Goal: Obtain resource: Obtain resource

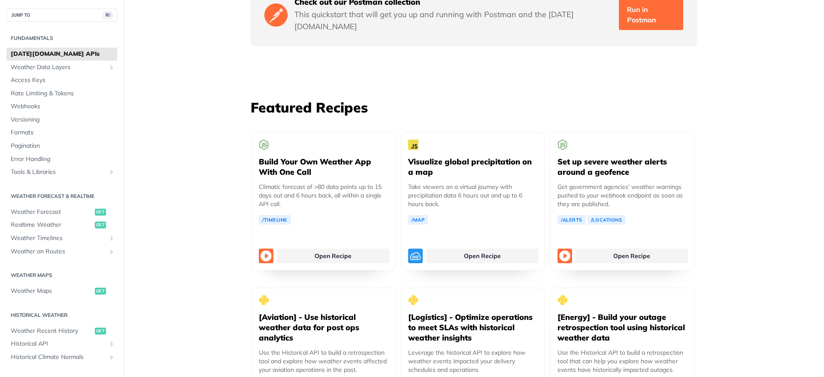
scroll to position [1457, 0]
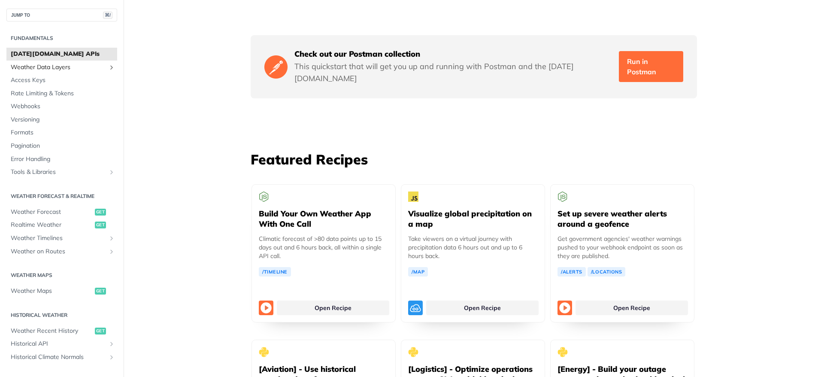
click at [62, 68] on span "Weather Data Layers" at bounding box center [58, 67] width 95 height 9
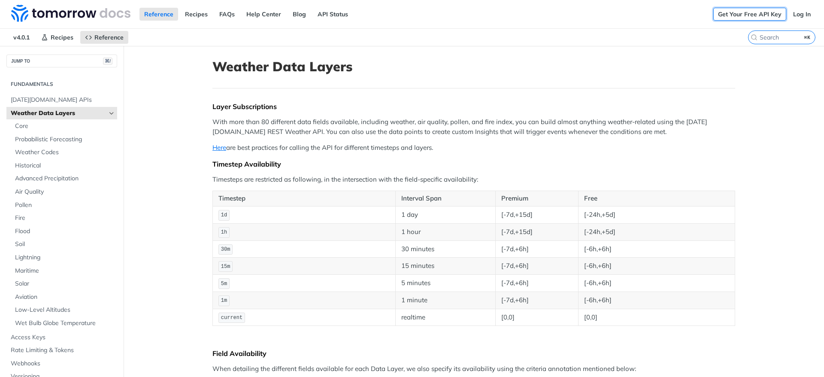
click at [729, 12] on link "Get Your Free API Key" at bounding box center [749, 14] width 73 height 13
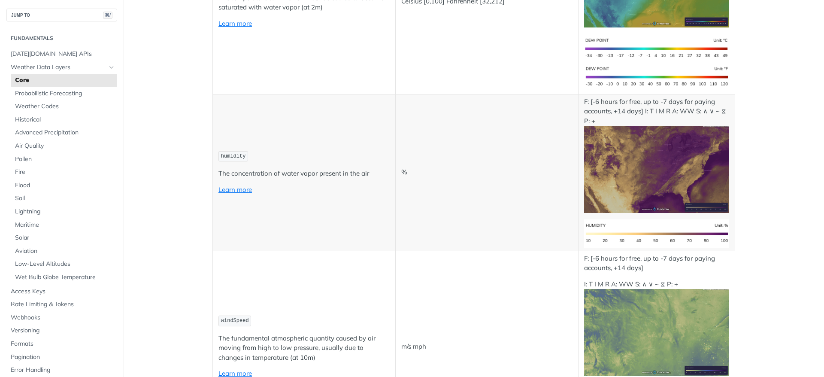
scroll to position [547, 0]
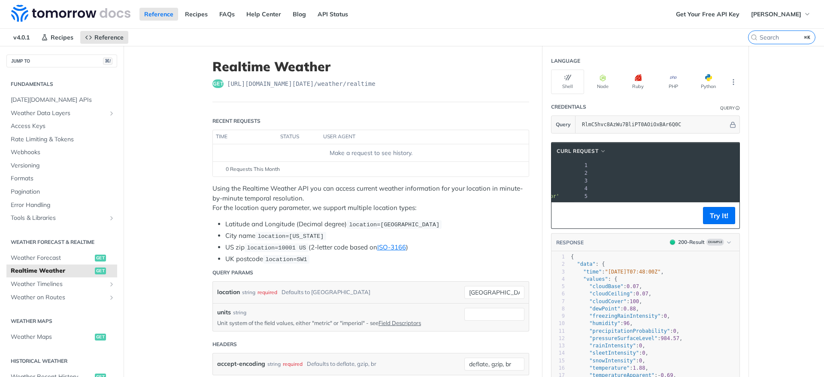
scroll to position [0, 186]
drag, startPoint x: 726, startPoint y: 173, endPoint x: 602, endPoint y: 171, distance: 124.5
click at [602, 171] on span "'[URL][DOMAIN_NAME][DATE]'" at bounding box center [642, 173] width 81 height 6
copy span "https://api.tomorrow.io/v4/weather/realtime?location=toronto&apikey=RlmC5hvc8Az…"
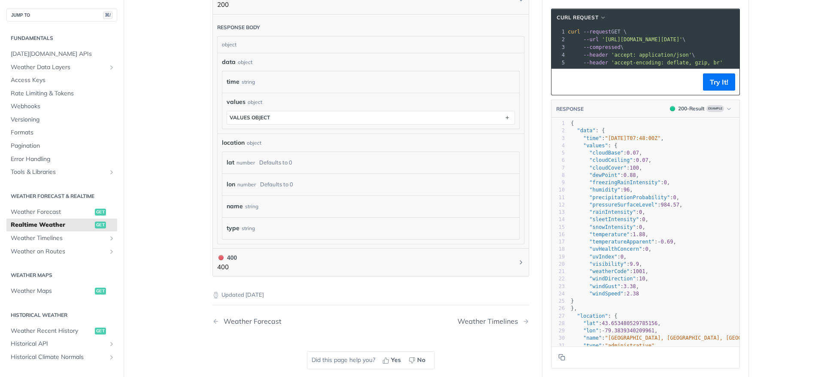
scroll to position [484, 0]
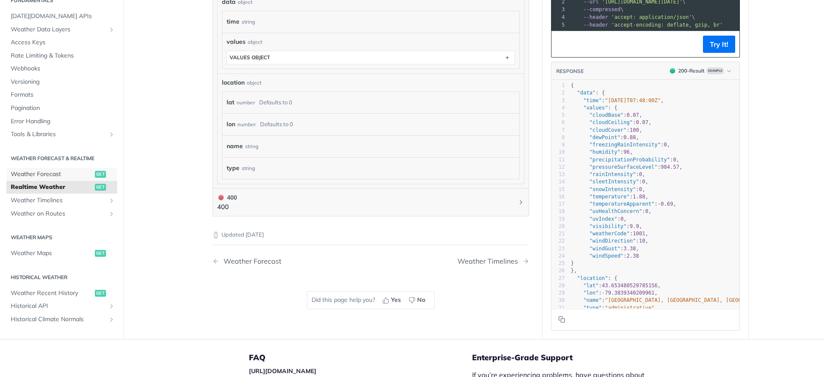
drag, startPoint x: 42, startPoint y: 170, endPoint x: 180, endPoint y: 211, distance: 144.1
click at [42, 170] on span "Weather Forecast" at bounding box center [52, 174] width 82 height 9
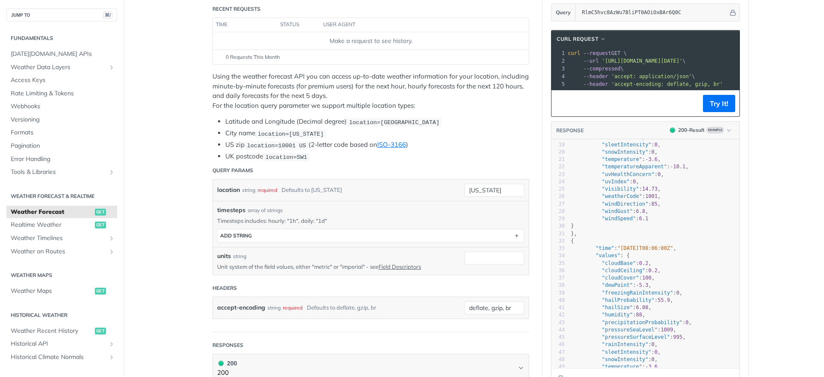
scroll to position [148, 0]
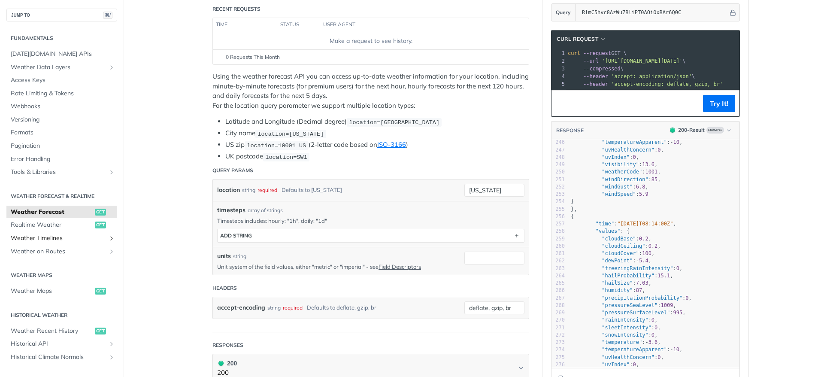
click at [44, 241] on span "Weather Timelines" at bounding box center [58, 238] width 95 height 9
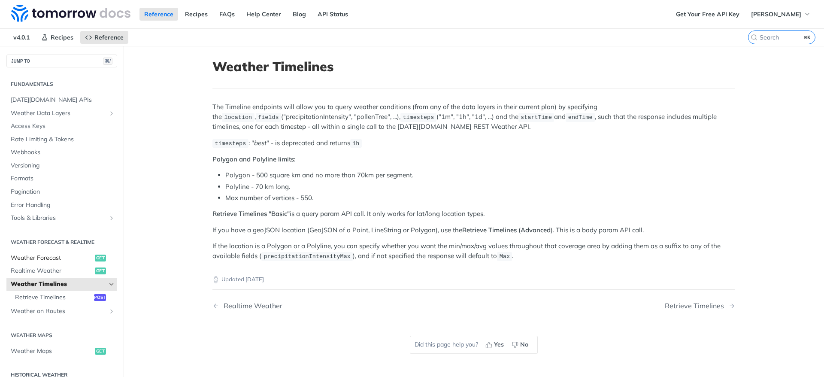
click at [45, 258] on span "Weather Forecast" at bounding box center [52, 258] width 82 height 9
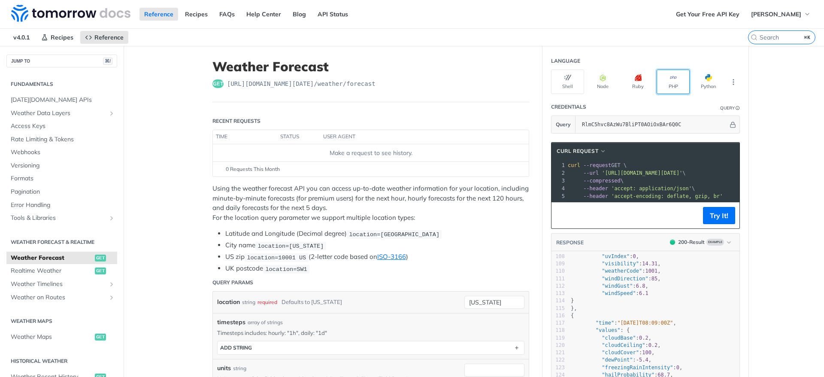
drag, startPoint x: 671, startPoint y: 79, endPoint x: 726, endPoint y: 120, distance: 68.4
click at [671, 79] on icon "button" at bounding box center [673, 77] width 7 height 7
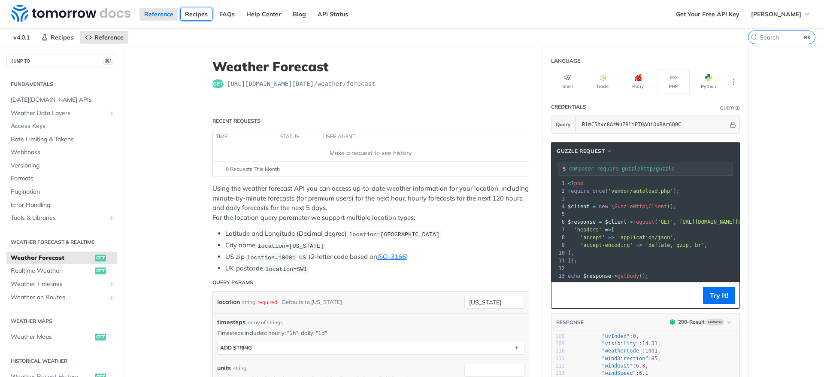
click at [191, 17] on link "Recipes" at bounding box center [196, 14] width 32 height 13
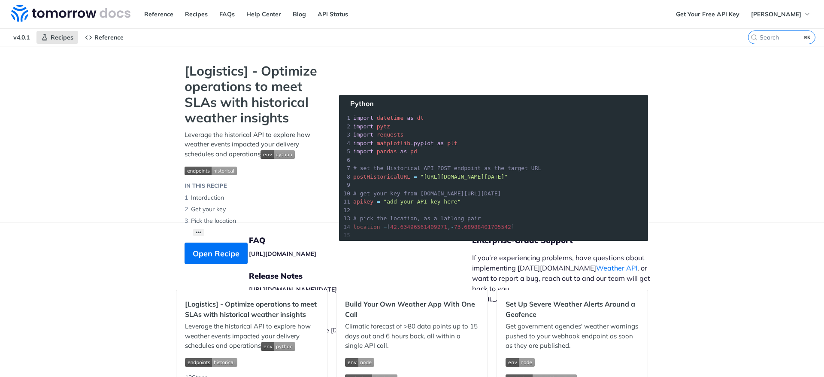
drag, startPoint x: 27, startPoint y: 39, endPoint x: 46, endPoint y: 75, distance: 39.7
click at [27, 39] on span "v4.0.1" at bounding box center [22, 37] width 26 height 13
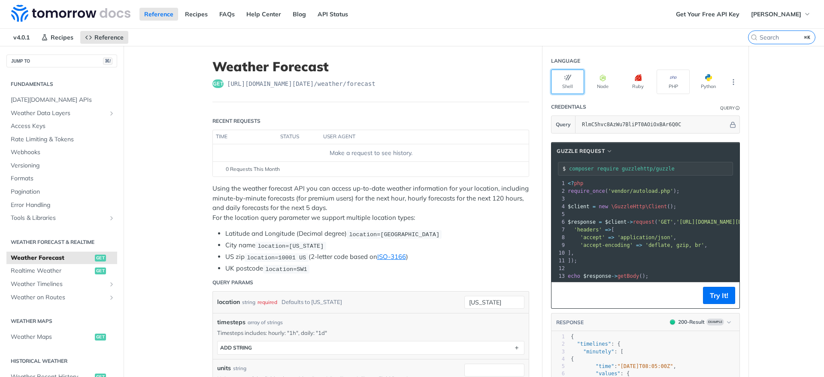
click at [565, 79] on icon "button" at bounding box center [568, 77] width 7 height 7
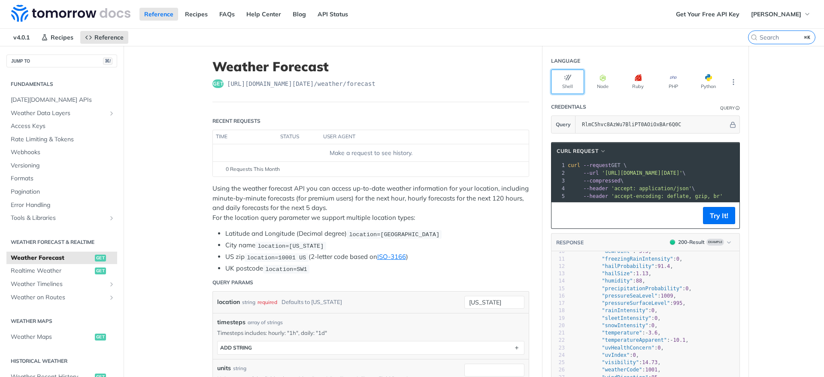
scroll to position [73, 0]
click at [40, 273] on span "Realtime Weather" at bounding box center [52, 271] width 82 height 9
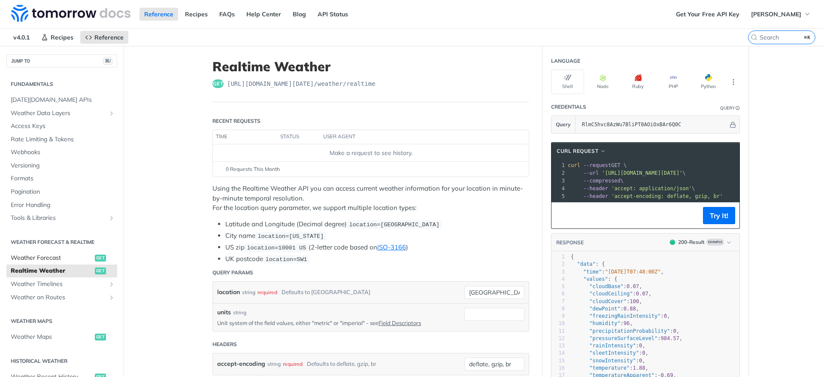
click at [49, 258] on span "Weather Forecast" at bounding box center [52, 258] width 82 height 9
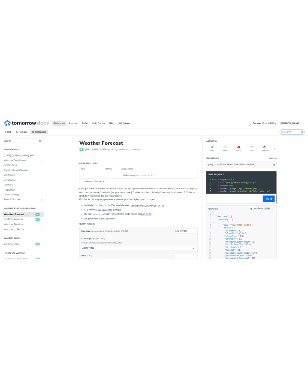
scroll to position [0, 195]
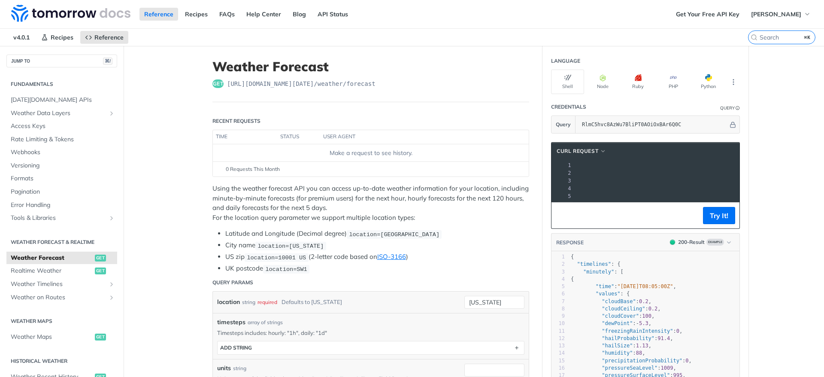
drag, startPoint x: 602, startPoint y: 173, endPoint x: 709, endPoint y: 174, distance: 107.3
click at [493, 173] on span "'[URL][DOMAIN_NAME][DATE]'" at bounding box center [453, 173] width 81 height 6
copy span "[URL][DOMAIN_NAME][DATE]"
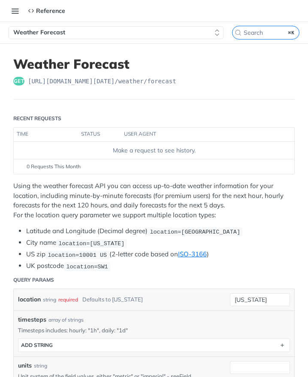
scroll to position [0, 108]
